Goal: Task Accomplishment & Management: Use online tool/utility

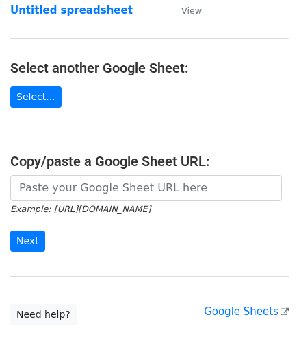
scroll to position [137, 0]
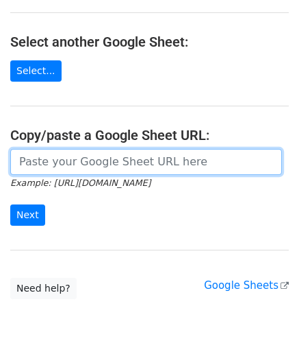
click at [47, 164] on input "url" at bounding box center [146, 162] width 272 height 26
paste input "https://docs.google.com/spreadsheets/d/1kxcER0FR4jL_aUWttR_3BYLcNkHKrTocMSPzot2…"
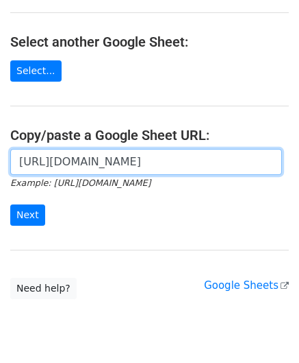
scroll to position [0, 289]
type input "https://docs.google.com/spreadsheets/d/1kxcER0FR4jL_aUWttR_3BYLcNkHKrTocMSPzot2…"
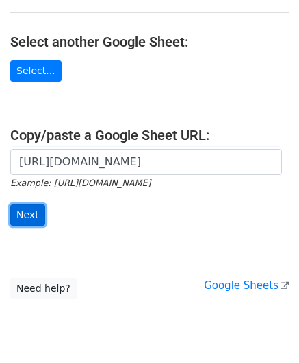
click at [36, 217] on input "Next" at bounding box center [27, 214] width 35 height 21
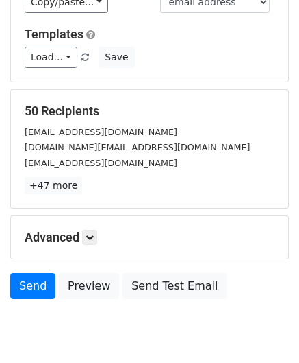
scroll to position [167, 0]
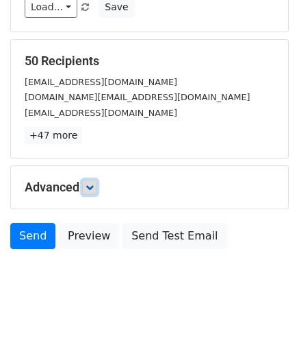
click at [94, 187] on icon at bounding box center [90, 187] width 8 height 8
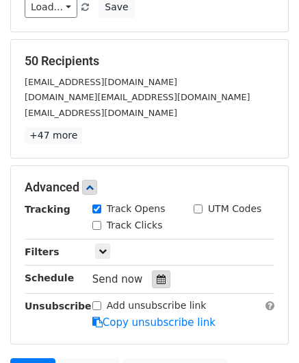
click at [157, 276] on icon at bounding box center [161, 279] width 9 height 10
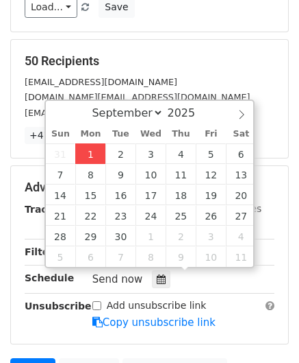
type input "[DATE] 12:00"
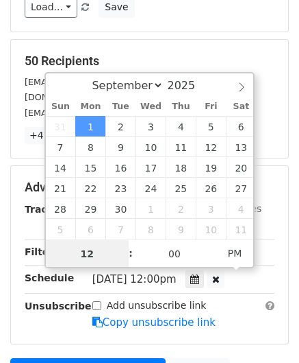
paste input "Hour"
type input "2"
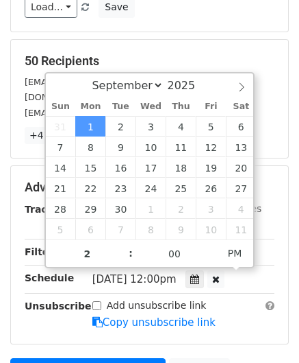
type input "[DATE] 14:00"
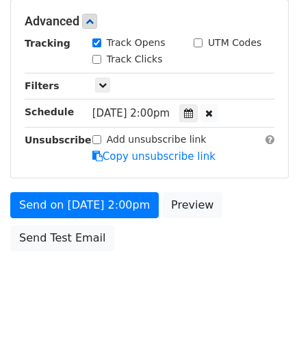
scroll to position [333, 0]
